Goal: Communication & Community: Share content

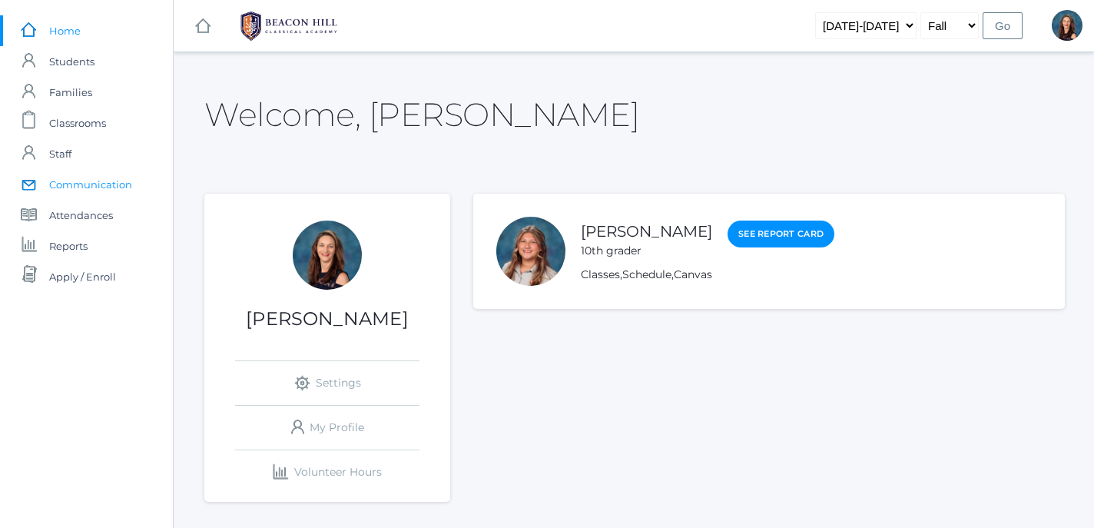
click at [85, 187] on span "Communication" at bounding box center [90, 184] width 83 height 31
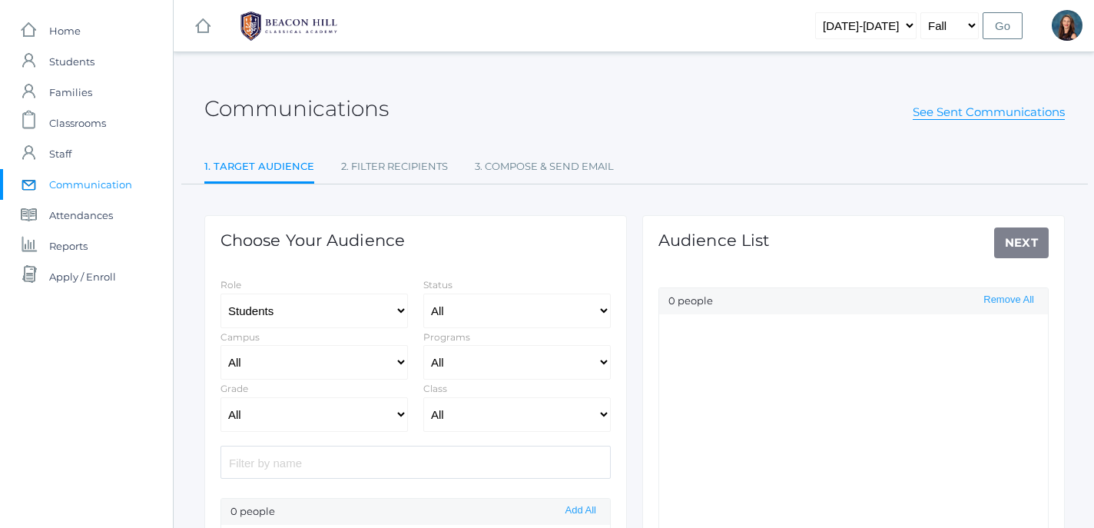
select select "Enrolled"
click at [221, 397] on select "All Grammar - Kindergarten - 1st Grade - 2nd Grade - 3rd Grade - 4th Grade - 5t…" at bounding box center [315, 414] width 188 height 35
click option "- 6th Grade" at bounding box center [0, 0] width 0 height 0
click at [580, 513] on button "Add All" at bounding box center [581, 510] width 40 height 13
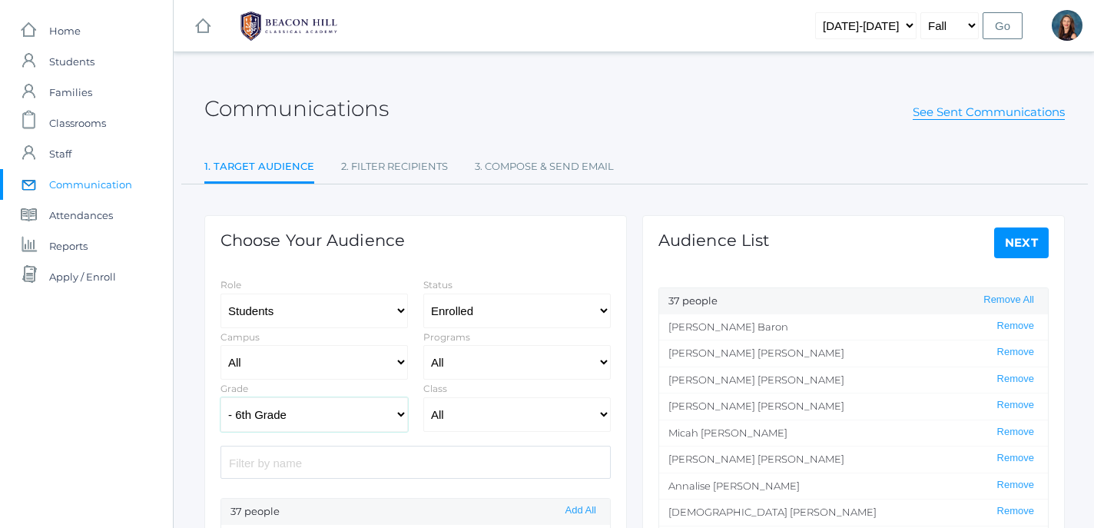
click at [221, 397] on select "All Grammar - Kindergarten - 1st Grade - 2nd Grade - 3rd Grade - 4th Grade - 5t…" at bounding box center [315, 414] width 188 height 35
click option "- 7th Grade" at bounding box center [0, 0] width 0 height 0
click at [589, 512] on button "Add All" at bounding box center [581, 510] width 40 height 13
click at [221, 397] on select "All Grammar - Kindergarten - 1st Grade - 2nd Grade - 3rd Grade - 4th Grade - 5t…" at bounding box center [315, 414] width 188 height 35
select select "8"
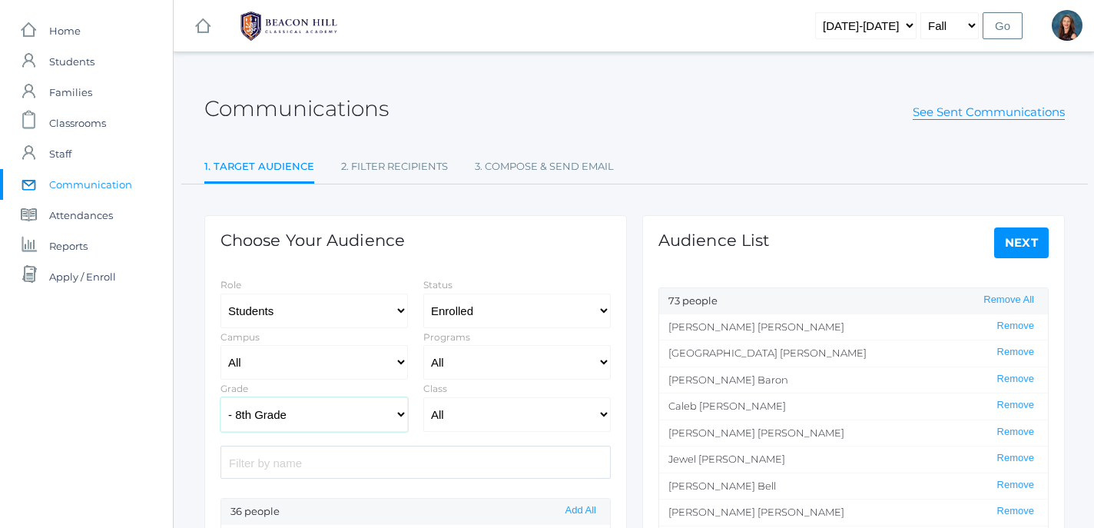
click option "- 8th Grade" at bounding box center [0, 0] width 0 height 0
click at [587, 513] on button "Add All" at bounding box center [581, 510] width 40 height 13
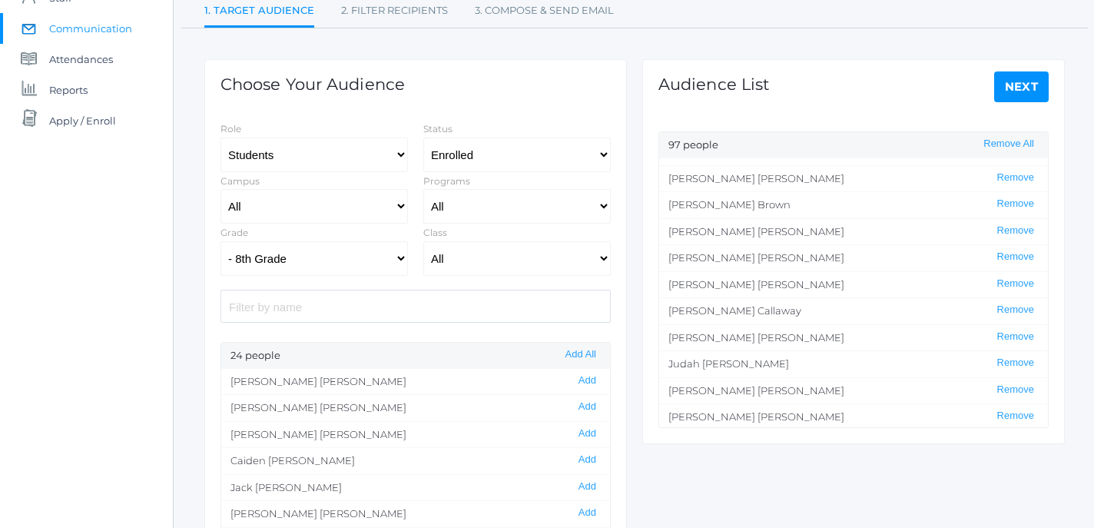
scroll to position [475, 0]
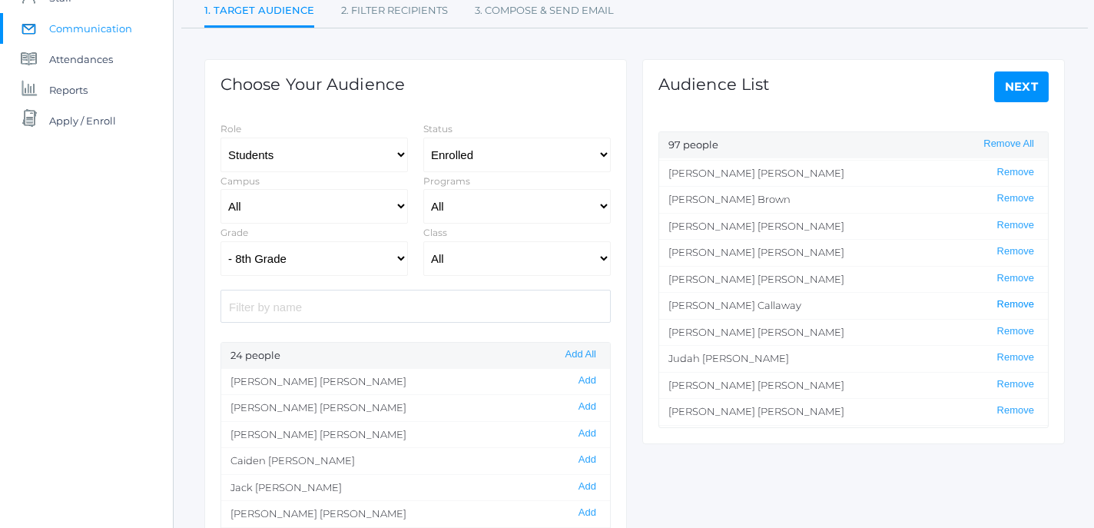
click at [1025, 304] on button "Remove" at bounding box center [1016, 304] width 46 height 13
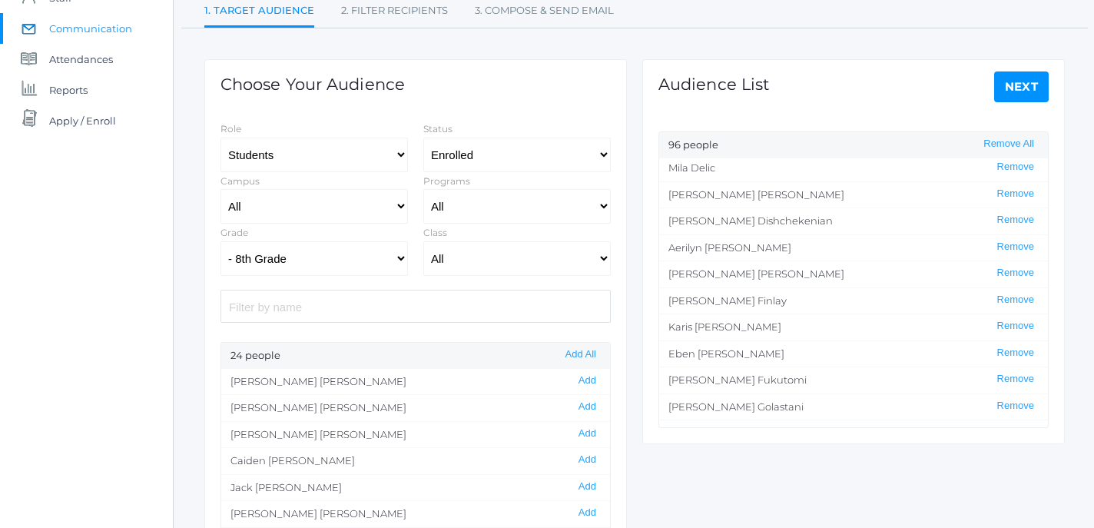
scroll to position [832, 0]
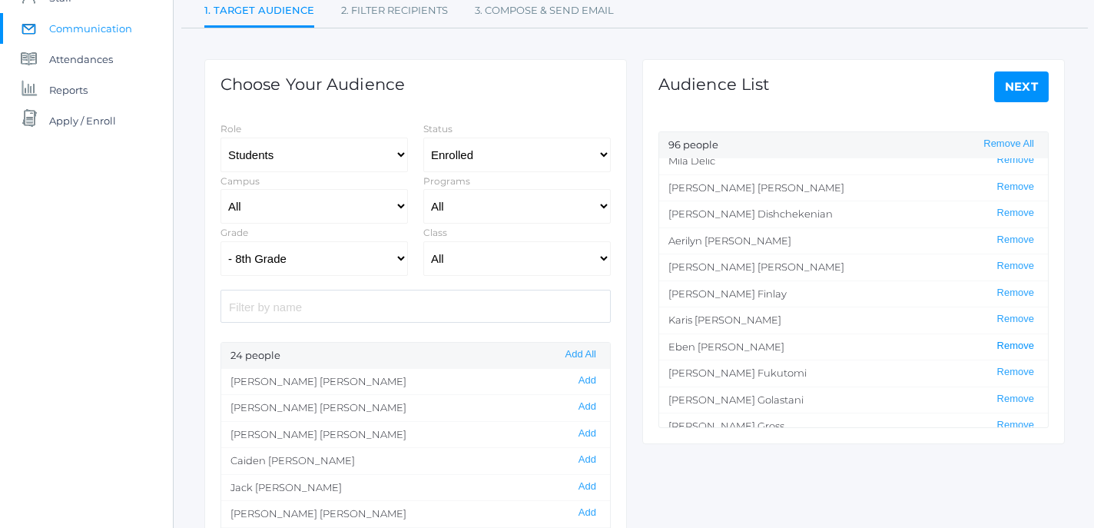
click at [1014, 346] on button "Remove" at bounding box center [1016, 346] width 46 height 13
click at [876, 402] on li "[PERSON_NAME] Remove" at bounding box center [853, 400] width 389 height 27
click at [1021, 373] on button "Remove" at bounding box center [1016, 372] width 46 height 13
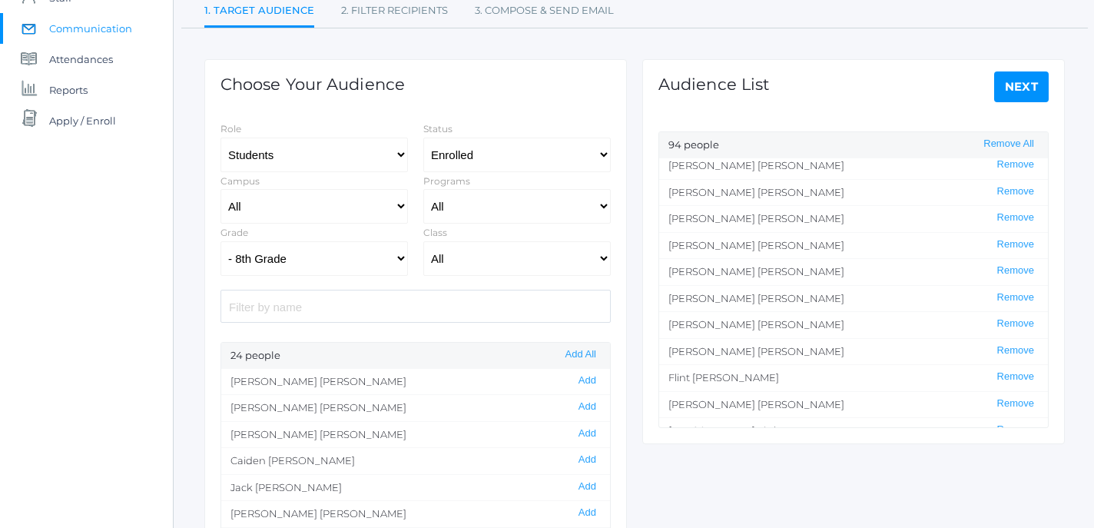
scroll to position [1200, 0]
click at [1014, 350] on button "Remove" at bounding box center [1016, 348] width 46 height 13
click at [1014, 346] on button "Remove" at bounding box center [1016, 348] width 46 height 13
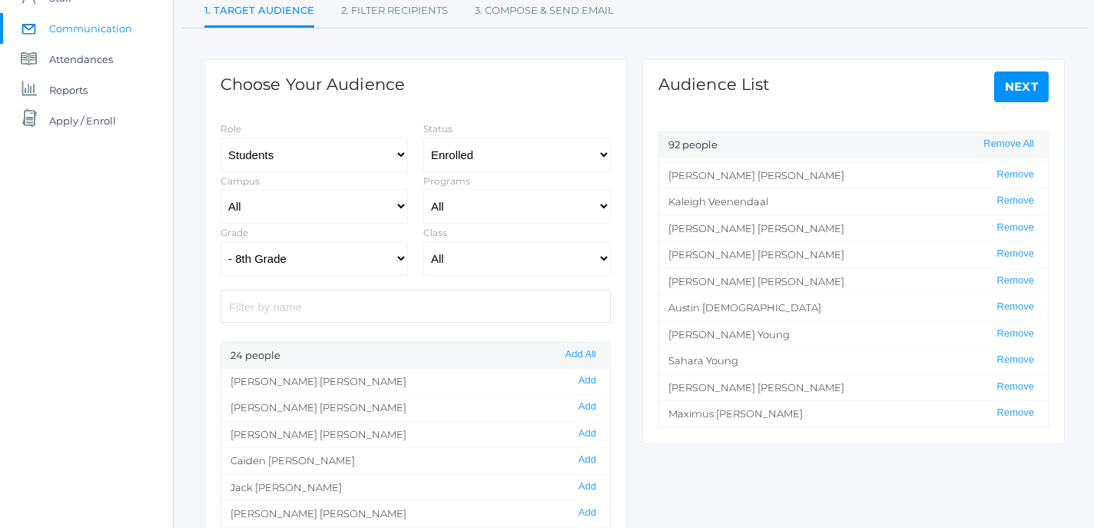
click at [1014, 92] on link "Next" at bounding box center [1021, 86] width 55 height 31
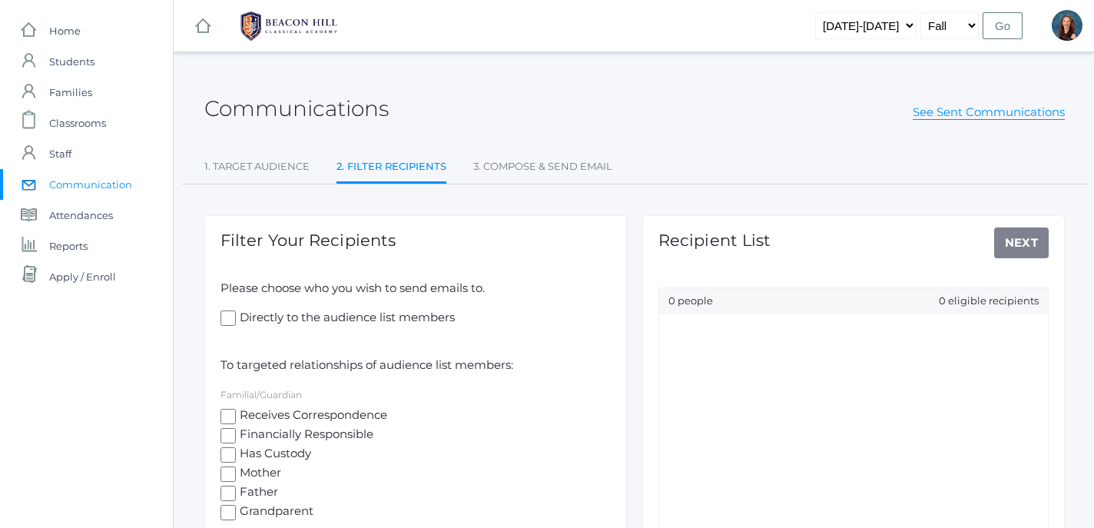
click at [227, 413] on input "Receives Correspondence" at bounding box center [228, 416] width 15 height 15
checkbox input "true"
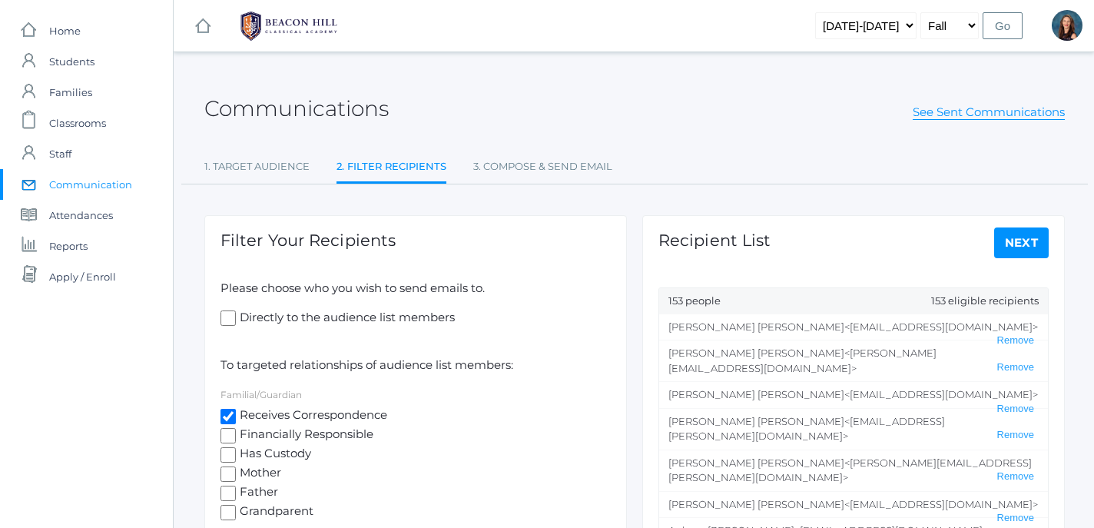
click at [228, 320] on input "Directly to the audience list members" at bounding box center [228, 317] width 15 height 15
checkbox input "true"
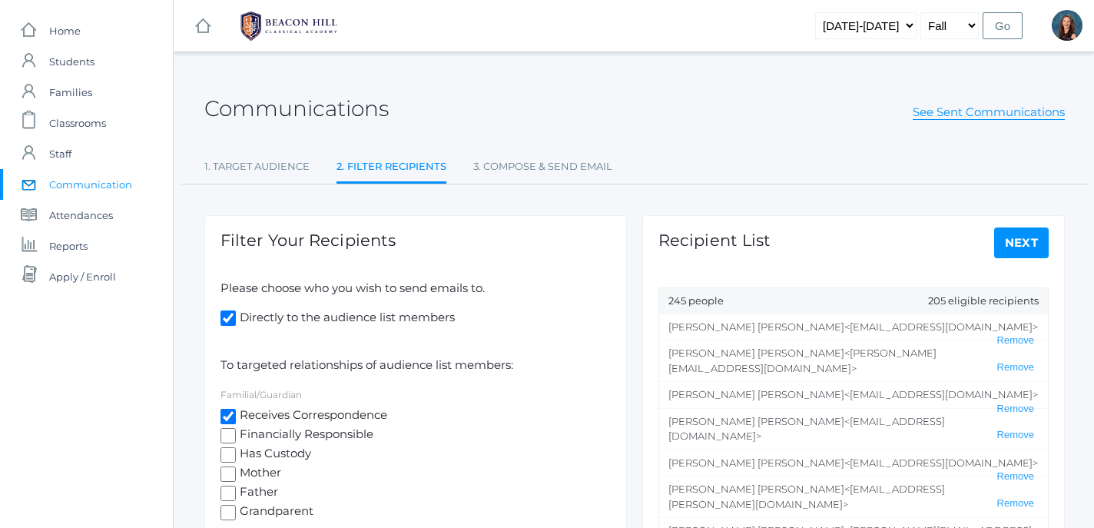
click at [1027, 238] on link "Next" at bounding box center [1021, 242] width 55 height 31
select select "2"
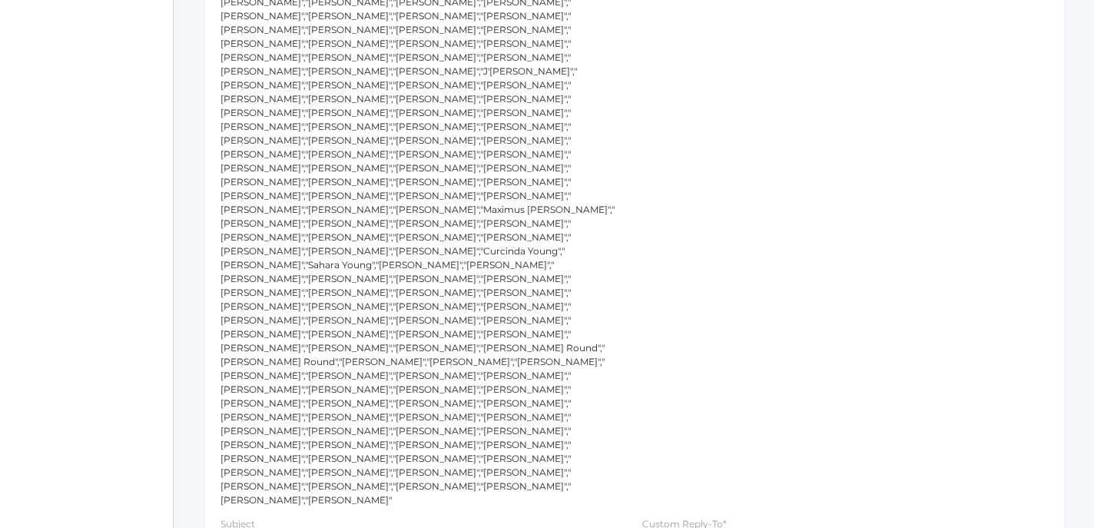
scroll to position [528, 0]
click at [338, 520] on input "text" at bounding box center [424, 537] width 407 height 35
type input "Additional Missing Items"
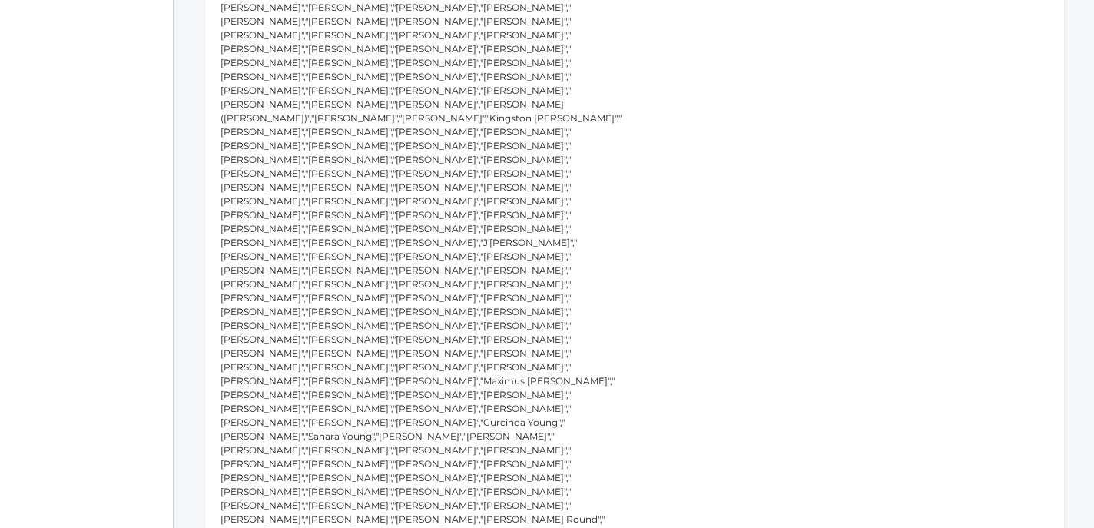
scroll to position [0, 0]
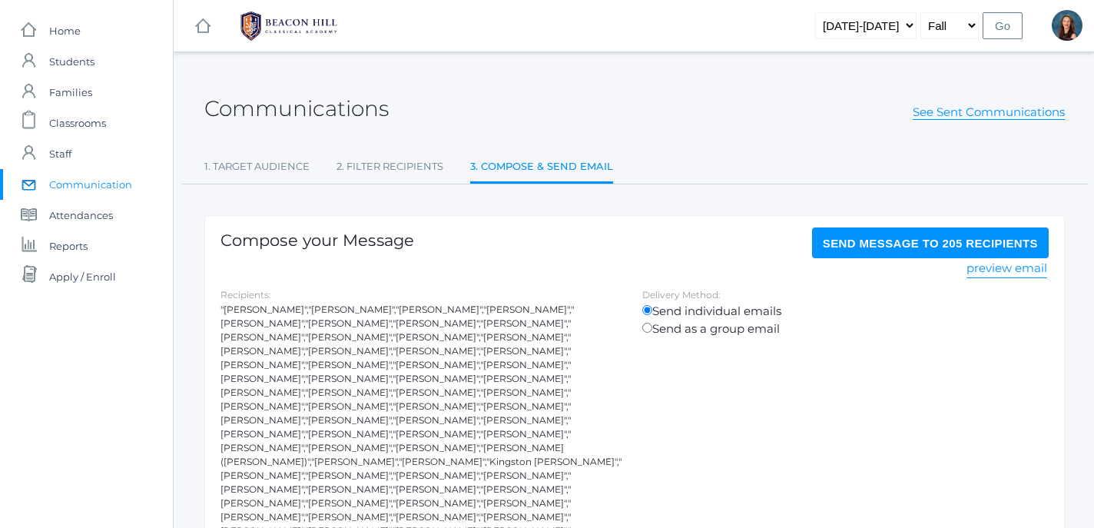
click at [913, 251] on button "Send Message to 205 recipients" at bounding box center [930, 242] width 237 height 31
